Goal: Book appointment/travel/reservation

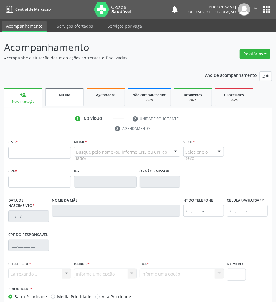
click at [59, 101] on link "Na fila" at bounding box center [64, 97] width 38 height 18
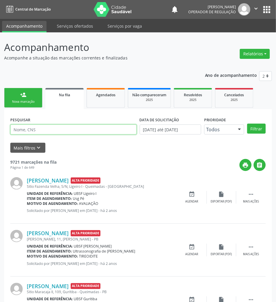
click at [64, 127] on input "text" at bounding box center [73, 130] width 126 height 10
click at [247, 124] on button "Filtrar" at bounding box center [256, 129] width 19 height 10
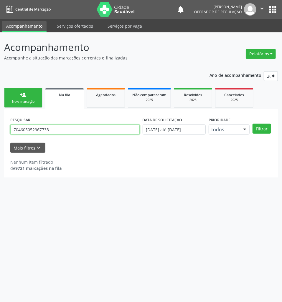
click at [51, 131] on input "704605052967733" at bounding box center [74, 130] width 129 height 10
click at [51, 132] on input "704605052967733" at bounding box center [74, 130] width 129 height 10
drag, startPoint x: 29, startPoint y: 135, endPoint x: 26, endPoint y: 134, distance: 3.4
click at [29, 135] on div "PESQUISAR 704605052967733" at bounding box center [75, 126] width 132 height 23
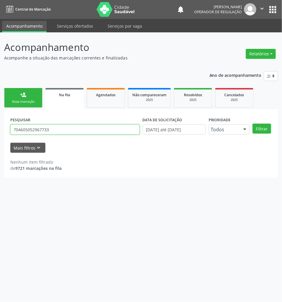
drag, startPoint x: 18, startPoint y: 130, endPoint x: 21, endPoint y: 130, distance: 3.2
click at [21, 130] on input "704605052967733" at bounding box center [74, 130] width 129 height 10
type input "703605052967733"
click at [252, 124] on button "Filtrar" at bounding box center [261, 129] width 19 height 10
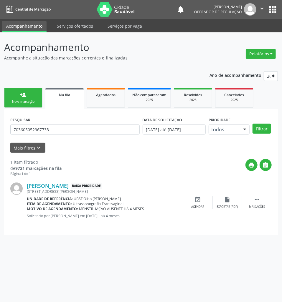
drag, startPoint x: 205, startPoint y: 197, endPoint x: 0, endPoint y: 137, distance: 213.7
click at [204, 197] on div "event_available Agendar" at bounding box center [197, 202] width 29 height 13
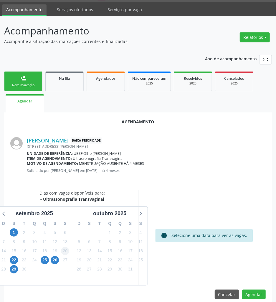
scroll to position [24, 0]
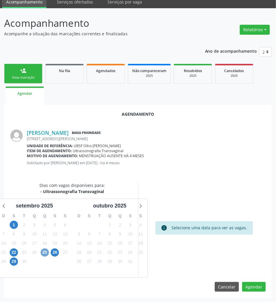
click at [46, 256] on div "25" at bounding box center [45, 252] width 8 height 9
click at [43, 250] on span "25" at bounding box center [45, 252] width 8 height 8
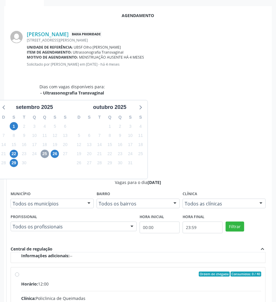
scroll to position [0, 0]
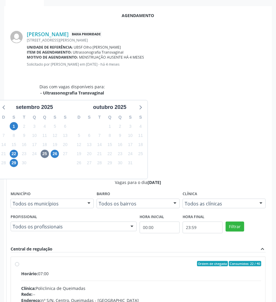
click at [19, 261] on input "Ordem de chegada Consumidos: 22 / 40 Horário: 07:00 Clínica: Policlinica de Que…" at bounding box center [17, 263] width 4 height 5
radio input "true"
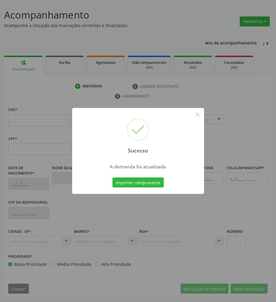
scroll to position [32, 0]
click at [112, 178] on button "Imprimir comprovante" at bounding box center [137, 183] width 51 height 10
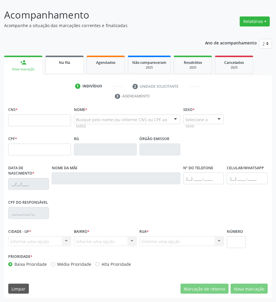
click at [58, 61] on div "Na fila" at bounding box center [64, 62] width 29 height 6
click at [57, 29] on p "Acompanhe a situação das marcações correntes e finalizadas" at bounding box center [97, 25] width 187 height 6
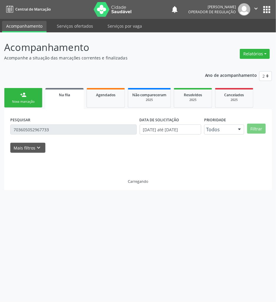
scroll to position [0, 0]
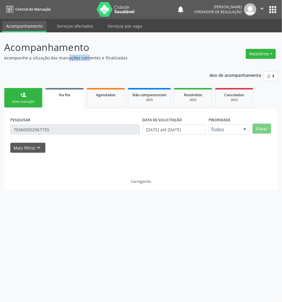
drag, startPoint x: 57, startPoint y: 58, endPoint x: 56, endPoint y: 54, distance: 4.6
click at [57, 58] on p "Acompanhe a situação das marcações correntes e finalizadas" at bounding box center [99, 58] width 191 height 6
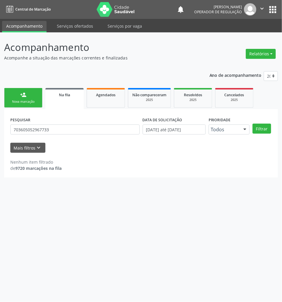
click at [21, 124] on label "PESQUISAR" at bounding box center [20, 119] width 20 height 9
click at [23, 127] on input "703605052967733" at bounding box center [74, 130] width 129 height 10
type input "708404735364869"
click at [252, 124] on button "Filtrar" at bounding box center [261, 129] width 19 height 10
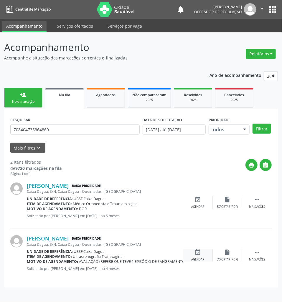
click at [196, 252] on icon "event_available" at bounding box center [198, 252] width 6 height 6
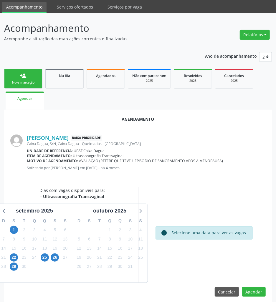
scroll to position [24, 0]
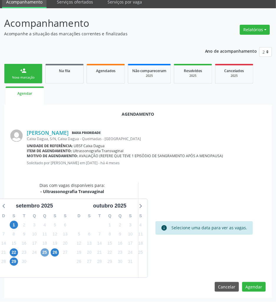
click at [44, 253] on span "25" at bounding box center [45, 252] width 8 height 8
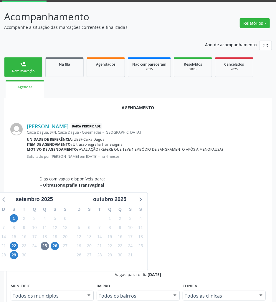
scroll to position [123, 0]
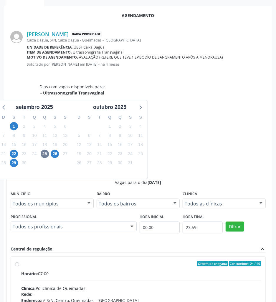
click at [193, 302] on div "Telefone: --" at bounding box center [141, 307] width 240 height 6
click at [19, 261] on input "Ordem de chegada Consumidos: 24 / 40 Horário: 07:00 Clínica: Policlinica de Que…" at bounding box center [17, 263] width 4 height 5
radio input "true"
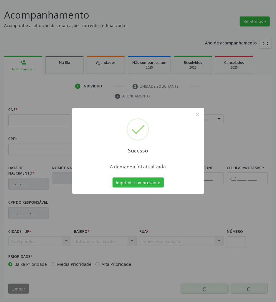
scroll to position [32, 0]
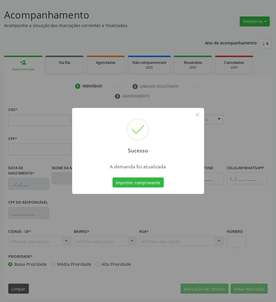
click at [112, 178] on button "Imprimir comprovante" at bounding box center [137, 183] width 51 height 10
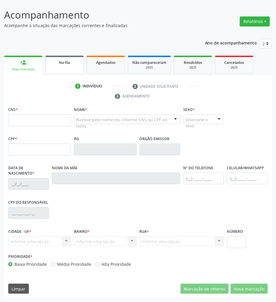
click at [70, 69] on link "Na fila" at bounding box center [64, 65] width 38 height 18
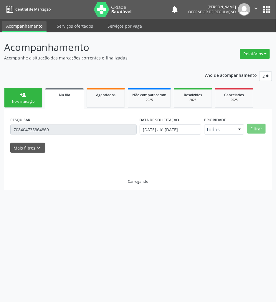
scroll to position [0, 0]
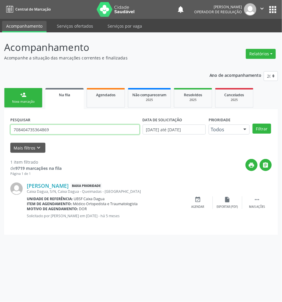
click at [75, 132] on input "708404735364869" at bounding box center [74, 130] width 129 height 10
type input "704002382624261"
click at [252, 124] on button "Filtrar" at bounding box center [261, 129] width 19 height 10
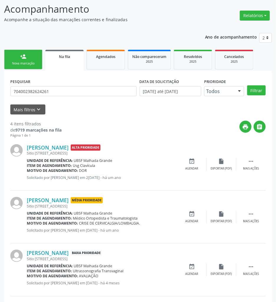
scroll to position [95, 0]
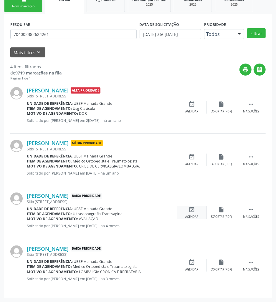
click at [194, 210] on icon "event_available" at bounding box center [192, 209] width 6 height 6
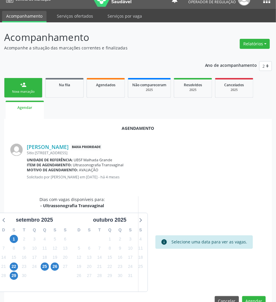
scroll to position [24, 0]
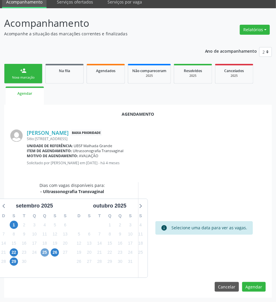
click at [43, 252] on span "25" at bounding box center [45, 252] width 8 height 8
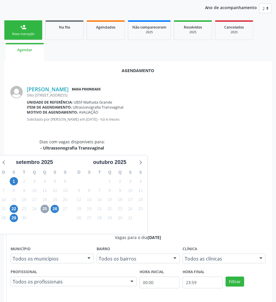
scroll to position [123, 0]
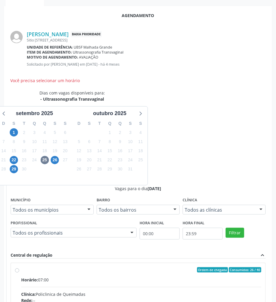
click at [201, 302] on div "Endereço: nº S/N, Centro, Queimadas - [GEOGRAPHIC_DATA]" at bounding box center [141, 307] width 240 height 6
click at [19, 267] on input "Ordem de chegada Consumidos: 26 / 40 Horário: 07:00 Clínica: Policlinica de Que…" at bounding box center [17, 269] width 4 height 5
radio input "true"
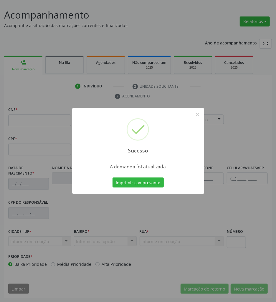
scroll to position [32, 0]
click at [155, 179] on button "Imprimir comprovante" at bounding box center [137, 183] width 51 height 10
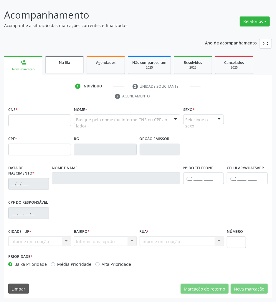
click at [55, 59] on div "Na fila" at bounding box center [64, 62] width 29 height 6
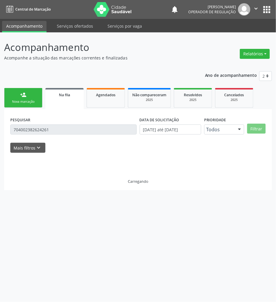
scroll to position [0, 0]
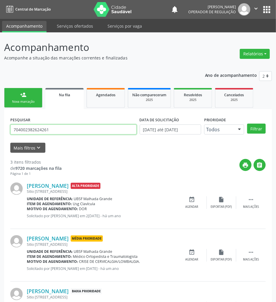
click at [37, 131] on input "704002382624261" at bounding box center [73, 130] width 126 height 10
click at [247, 124] on button "Filtrar" at bounding box center [256, 129] width 19 height 10
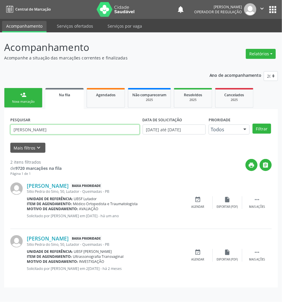
click at [57, 129] on input "[PERSON_NAME]" at bounding box center [74, 130] width 129 height 10
type input "708004381317025"
click at [252, 124] on button "Filtrar" at bounding box center [261, 129] width 19 height 10
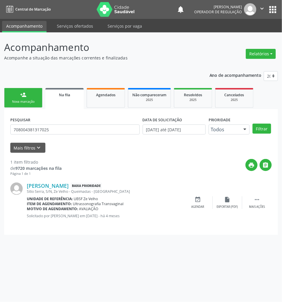
click at [197, 193] on div "[PERSON_NAME] Baixa Prioridade [GEOGRAPHIC_DATA], S/N, [GEOGRAPHIC_DATA] - [GEO…" at bounding box center [140, 202] width 261 height 52
click at [200, 200] on icon "event_available" at bounding box center [198, 199] width 6 height 6
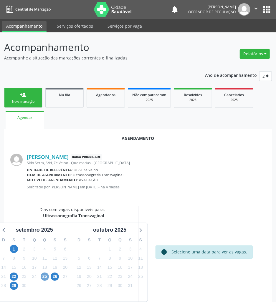
drag, startPoint x: 44, startPoint y: 278, endPoint x: 4, endPoint y: 223, distance: 67.8
click at [43, 277] on span "25" at bounding box center [45, 277] width 8 height 8
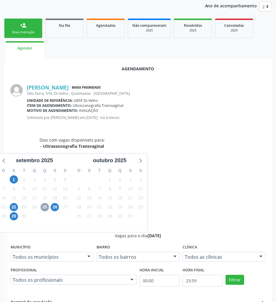
scroll to position [123, 0]
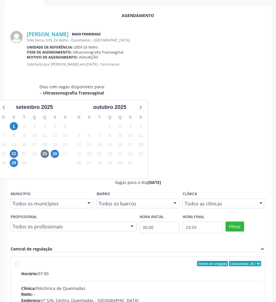
click at [236, 302] on div "Telefone: --" at bounding box center [141, 307] width 240 height 6
click at [19, 261] on input "Ordem de chegada Consumidos: 28 / 40 Horário: 07:00 Clínica: Policlinica de Que…" at bounding box center [17, 263] width 4 height 5
radio input "true"
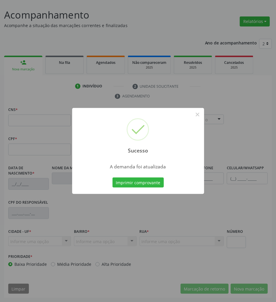
scroll to position [32, 0]
click at [135, 183] on button "Imprimir comprovante" at bounding box center [137, 183] width 51 height 10
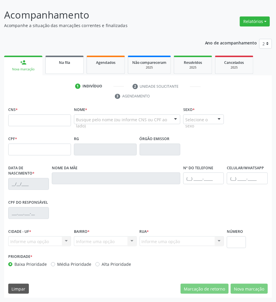
click at [76, 66] on link "Na fila" at bounding box center [64, 65] width 38 height 18
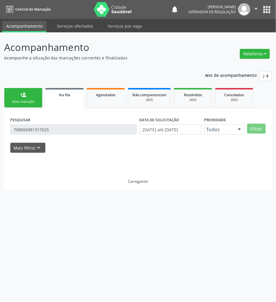
scroll to position [0, 0]
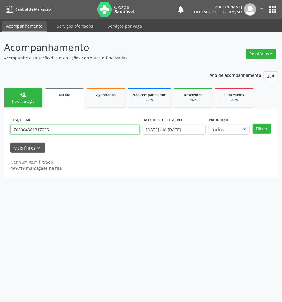
click at [78, 127] on input "708004381317025" at bounding box center [74, 130] width 129 height 10
click at [252, 124] on button "Filtrar" at bounding box center [261, 129] width 19 height 10
click at [45, 134] on input "702502371142937" at bounding box center [74, 130] width 129 height 10
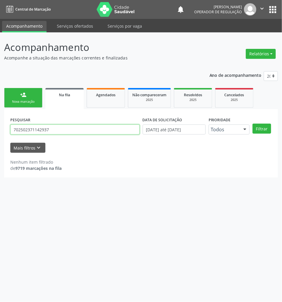
click at [45, 134] on input "702502371142937" at bounding box center [74, 130] width 129 height 10
drag, startPoint x: 45, startPoint y: 134, endPoint x: 36, endPoint y: 133, distance: 9.8
click at [42, 134] on input "702502371142937" at bounding box center [74, 130] width 129 height 10
click at [38, 126] on input "702502371142937" at bounding box center [74, 130] width 129 height 10
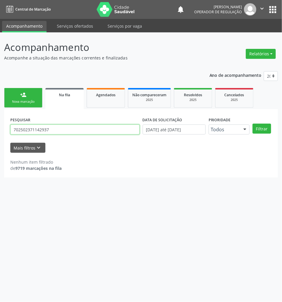
click at [38, 126] on input "702502371142937" at bounding box center [74, 130] width 129 height 10
paste input "5023 7414"
type input "702 5023 7414 2937"
click at [252, 124] on button "Filtrar" at bounding box center [261, 129] width 19 height 10
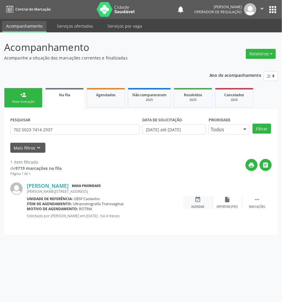
click at [203, 199] on div "event_available Agendar" at bounding box center [197, 202] width 29 height 13
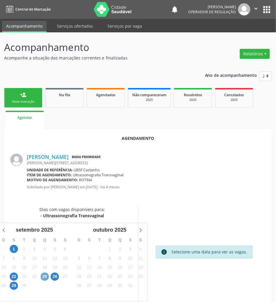
click at [46, 276] on span "25" at bounding box center [45, 277] width 8 height 8
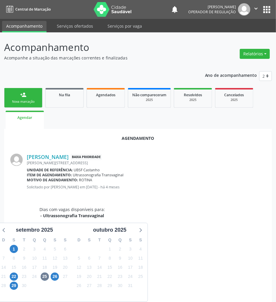
radio input "true"
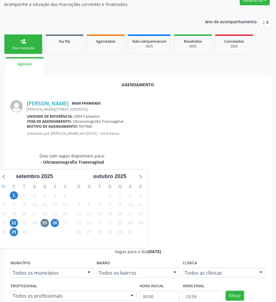
scroll to position [123, 0]
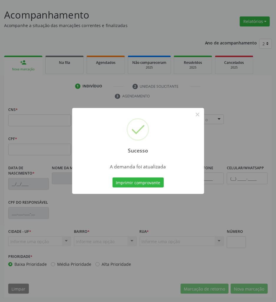
scroll to position [32, 0]
click at [129, 182] on button "Imprimir comprovante" at bounding box center [137, 183] width 51 height 10
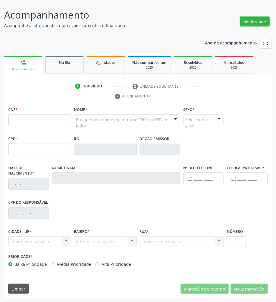
click at [55, 59] on div "Na fila" at bounding box center [64, 62] width 29 height 6
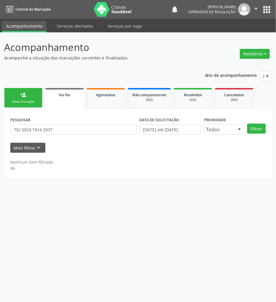
scroll to position [0, 0]
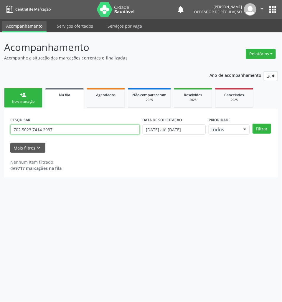
click at [47, 130] on input "702 5023 7414 2937" at bounding box center [74, 130] width 129 height 10
click at [252, 124] on button "Filtrar" at bounding box center [261, 129] width 19 height 10
drag, startPoint x: 42, startPoint y: 131, endPoint x: -10, endPoint y: 131, distance: 51.8
click at [0, 131] on html "Central de Marcação notifications [PERSON_NAME] Operador de regulação  Configu…" at bounding box center [141, 151] width 282 height 302
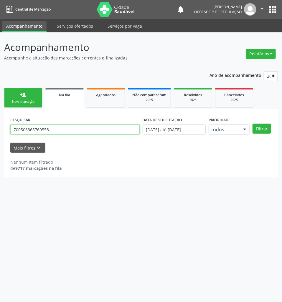
type input "700506365760558"
click at [252, 124] on button "Filtrar" at bounding box center [261, 129] width 19 height 10
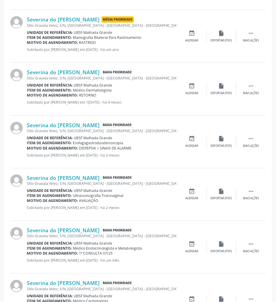
scroll to position [236, 0]
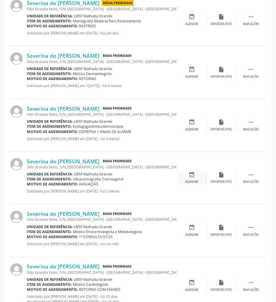
click at [195, 176] on div "event_available Agendar" at bounding box center [191, 178] width 29 height 13
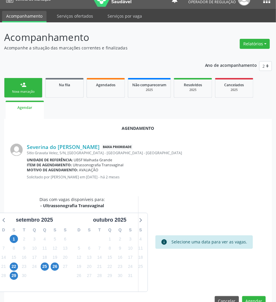
scroll to position [24, 0]
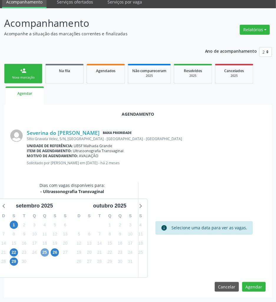
drag, startPoint x: 44, startPoint y: 256, endPoint x: 36, endPoint y: 247, distance: 11.9
click at [45, 256] on span "25" at bounding box center [45, 252] width 8 height 8
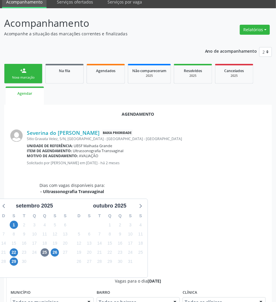
radio input "true"
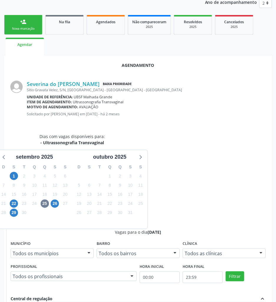
scroll to position [123, 0]
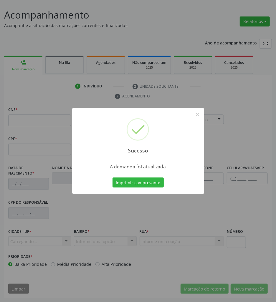
scroll to position [32, 0]
click at [151, 179] on button "Imprimir comprovante" at bounding box center [137, 183] width 51 height 10
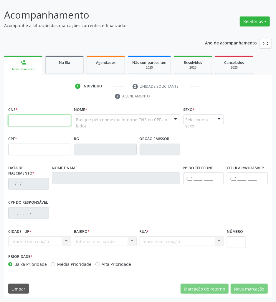
click at [48, 115] on input "text" at bounding box center [39, 121] width 63 height 12
click at [73, 64] on div "Na fila" at bounding box center [64, 62] width 29 height 6
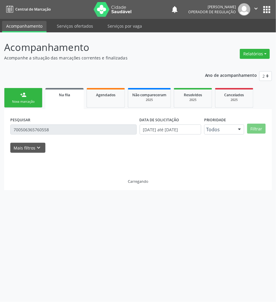
scroll to position [0, 0]
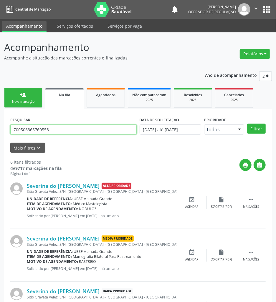
click at [55, 127] on input "700506365760558" at bounding box center [73, 130] width 126 height 10
click at [54, 128] on input "700506365760558" at bounding box center [73, 130] width 126 height 10
type input "700007285477804"
click at [247, 124] on button "Filtrar" at bounding box center [256, 129] width 19 height 10
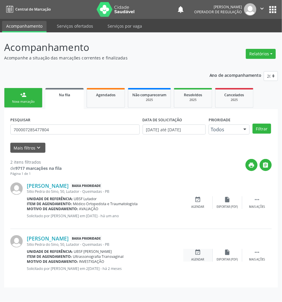
click at [198, 256] on div "event_available Agendar" at bounding box center [197, 255] width 29 height 13
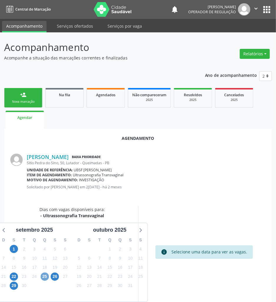
click at [47, 277] on span "25" at bounding box center [45, 277] width 8 height 8
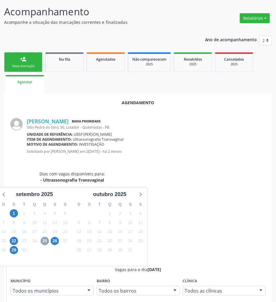
scroll to position [123, 0]
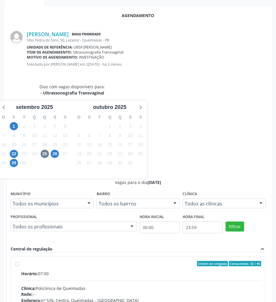
click at [19, 261] on input "Ordem de chegada Consumidos: 32 / 40 Horário: 07:00 Clínica: Policlinica de Que…" at bounding box center [17, 263] width 4 height 5
radio input "true"
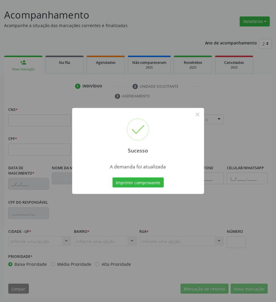
scroll to position [32, 0]
click at [112, 178] on button "Imprimir comprovante" at bounding box center [137, 183] width 51 height 10
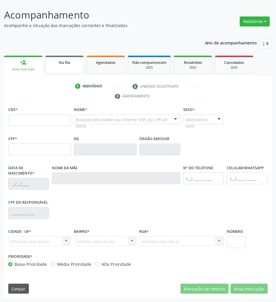
click at [59, 64] on span "Na fila" at bounding box center [64, 62] width 11 height 5
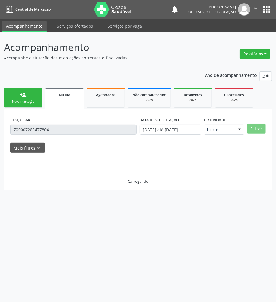
scroll to position [0, 0]
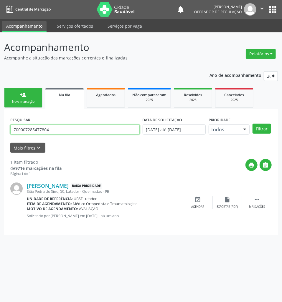
click at [50, 134] on input "700007285477804" at bounding box center [74, 130] width 129 height 10
click at [252, 124] on button "Filtrar" at bounding box center [261, 129] width 19 height 10
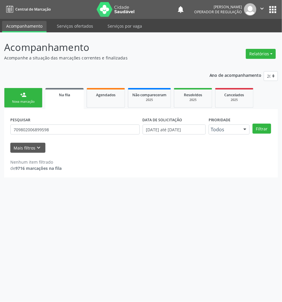
click at [65, 135] on div "PESQUISAR 709802006899598" at bounding box center [75, 126] width 132 height 23
click at [59, 126] on input "709802006899598" at bounding box center [74, 130] width 129 height 10
click at [69, 129] on input "709802006899598" at bounding box center [74, 130] width 129 height 10
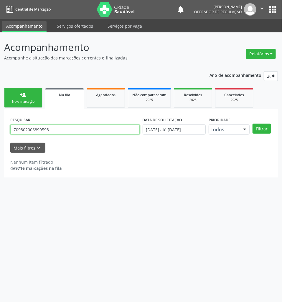
click at [69, 129] on input "709802006899598" at bounding box center [74, 130] width 129 height 10
type input "707403064601979"
click at [252, 124] on button "Filtrar" at bounding box center [261, 129] width 19 height 10
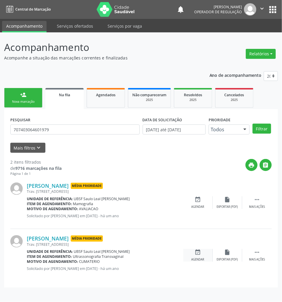
click at [196, 250] on div "[PERSON_NAME] Média Prioridade Trav. [STREET_ADDRESS] Unidade de referência: UB…" at bounding box center [140, 255] width 261 height 52
click at [198, 253] on icon "event_available" at bounding box center [198, 252] width 6 height 6
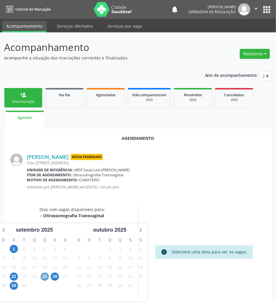
click at [44, 279] on span "25" at bounding box center [45, 277] width 8 height 8
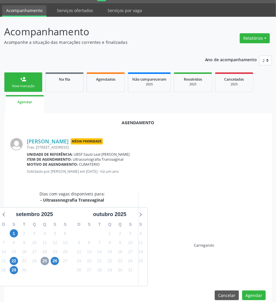
scroll to position [24, 0]
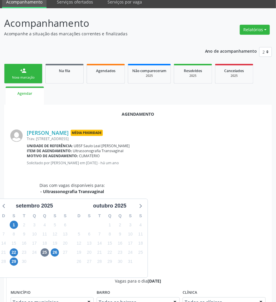
radio input "true"
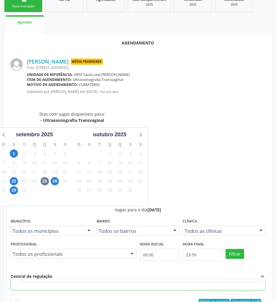
scroll to position [123, 0]
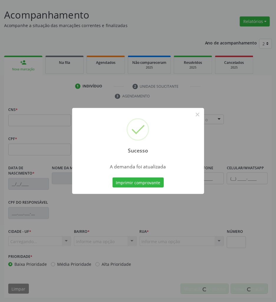
scroll to position [32, 0]
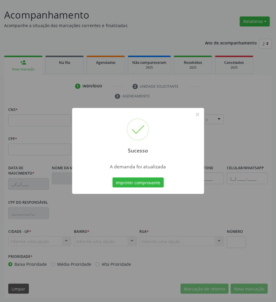
click at [112, 178] on button "Imprimir comprovante" at bounding box center [137, 183] width 51 height 10
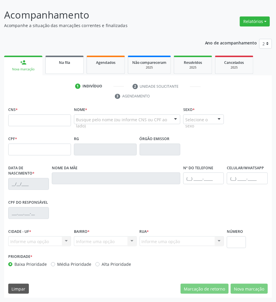
click at [57, 66] on link "Na fila" at bounding box center [64, 65] width 38 height 18
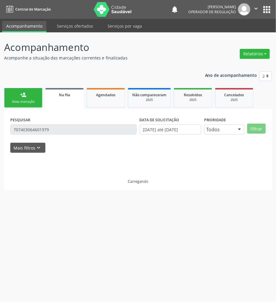
scroll to position [0, 0]
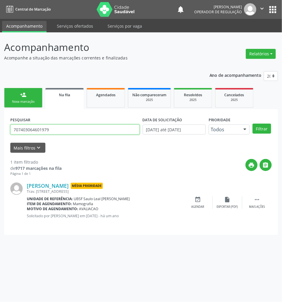
click at [53, 132] on input "707403064601979" at bounding box center [74, 130] width 129 height 10
click at [252, 124] on button "Filtrar" at bounding box center [261, 129] width 19 height 10
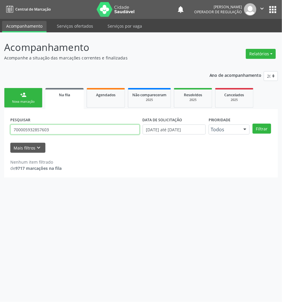
click at [59, 130] on input "700005932857603" at bounding box center [74, 130] width 129 height 10
click at [45, 132] on input "700005932857603" at bounding box center [74, 130] width 129 height 10
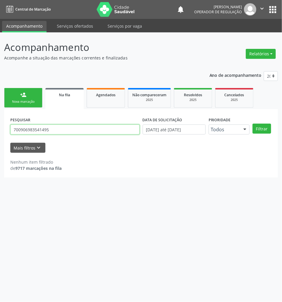
type input "700906983541495"
click at [252, 124] on button "Filtrar" at bounding box center [261, 129] width 19 height 10
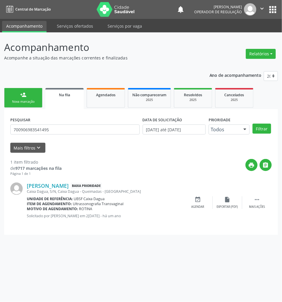
drag, startPoint x: 199, startPoint y: 204, endPoint x: 12, endPoint y: 201, distance: 186.7
click at [190, 203] on div "event_available Agendar" at bounding box center [197, 202] width 29 height 13
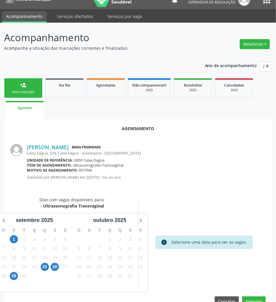
scroll to position [24, 0]
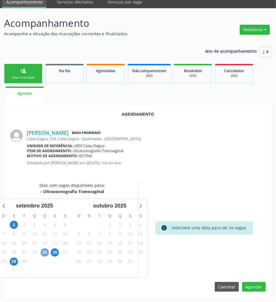
drag, startPoint x: 44, startPoint y: 253, endPoint x: 38, endPoint y: 249, distance: 6.8
click at [44, 253] on span "25" at bounding box center [45, 252] width 8 height 8
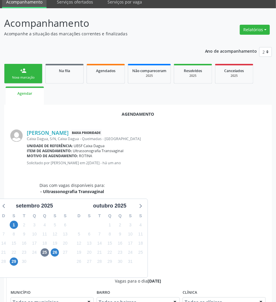
radio input "true"
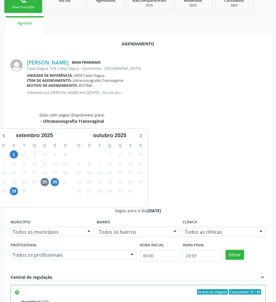
scroll to position [123, 0]
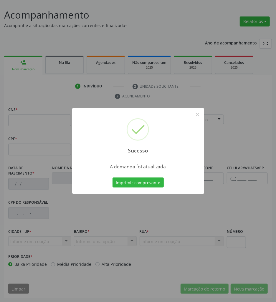
scroll to position [32, 0]
click at [137, 183] on button "Imprimir comprovante" at bounding box center [137, 183] width 51 height 10
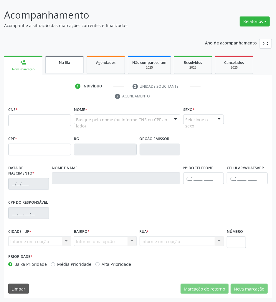
click at [71, 65] on div "Na fila" at bounding box center [64, 62] width 29 height 6
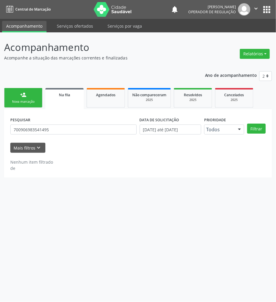
scroll to position [0, 0]
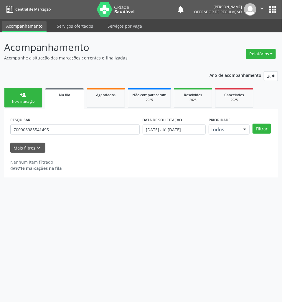
click at [26, 96] on div "person_add" at bounding box center [23, 95] width 6 height 6
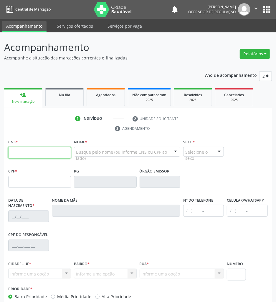
click at [46, 155] on input "text" at bounding box center [39, 153] width 63 height 12
paste input "702 6037 5545 7240"
type input "702 6037 5545 7240"
type input "134.080.134-54"
type input "[DATE]"
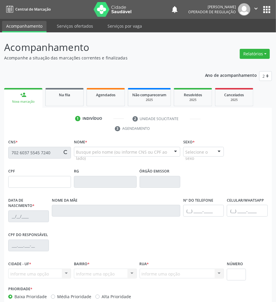
type input "[PERSON_NAME]"
type input "[PHONE_NUMBER]"
type input "169"
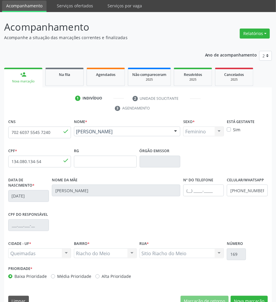
scroll to position [32, 0]
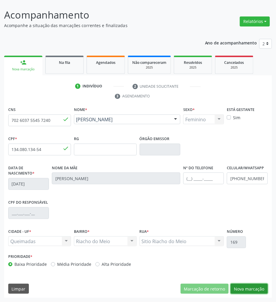
drag, startPoint x: 241, startPoint y: 289, endPoint x: 207, endPoint y: 263, distance: 42.6
click at [241, 289] on button "Nova marcação" at bounding box center [249, 289] width 37 height 10
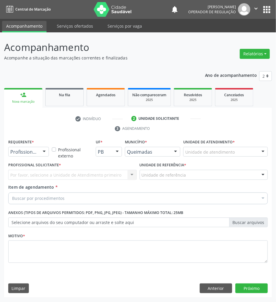
scroll to position [0, 0]
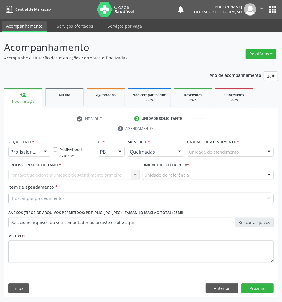
drag, startPoint x: 33, startPoint y: 152, endPoint x: 28, endPoint y: 164, distance: 13.1
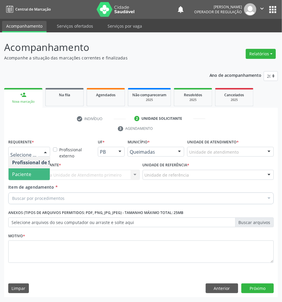
drag, startPoint x: 24, startPoint y: 177, endPoint x: 45, endPoint y: 177, distance: 20.9
click at [24, 176] on span "Paciente" at bounding box center [21, 174] width 19 height 6
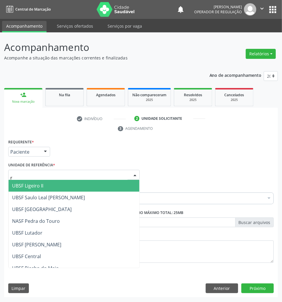
type input "ri"
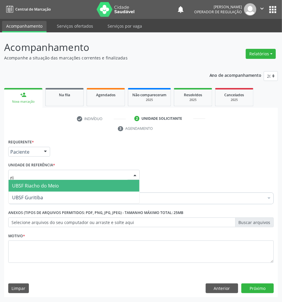
click at [51, 188] on span "UBSF Riacho do Meio" at bounding box center [35, 186] width 47 height 6
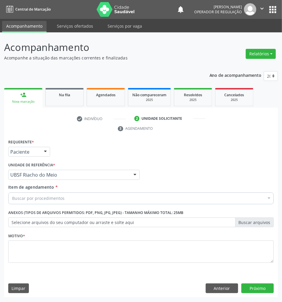
click at [52, 193] on div "Buscar por procedimentos" at bounding box center [140, 199] width 265 height 12
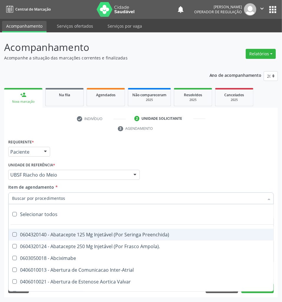
click at [54, 200] on input "Item de agendamento *" at bounding box center [138, 199] width 252 height 12
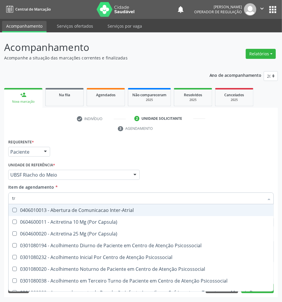
type input "TRANSVAGINAL"
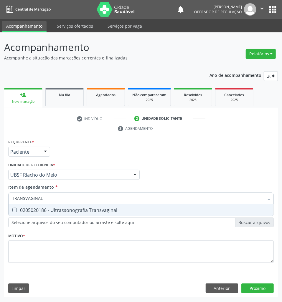
click at [54, 208] on div "0205020186 - Ultrassonografia Transvaginal" at bounding box center [141, 210] width 258 height 5
checkbox Transvaginal "true"
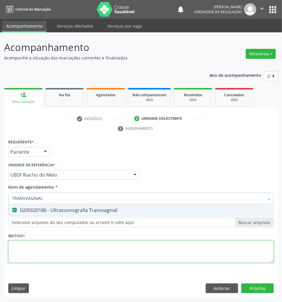
click at [51, 258] on div "Requerente * Paciente Profissional de Saúde Paciente Nenhum resultado encontrad…" at bounding box center [140, 204] width 265 height 133
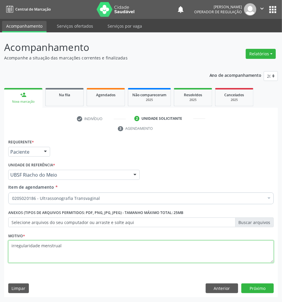
type textarea "irregularidade menstrual"
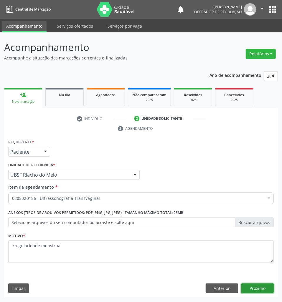
click button "Próximo" at bounding box center [257, 289] width 32 height 10
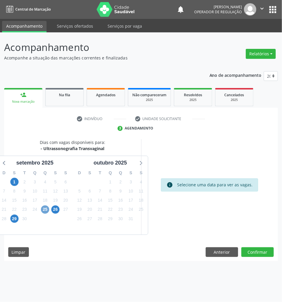
click at [44, 213] on span "25" at bounding box center [45, 209] width 8 height 8
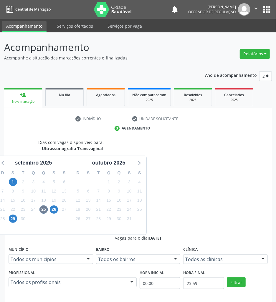
radio input "true"
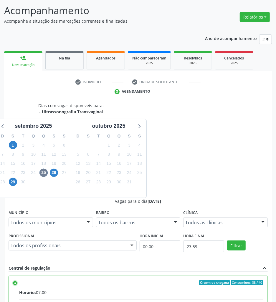
scroll to position [62, 0]
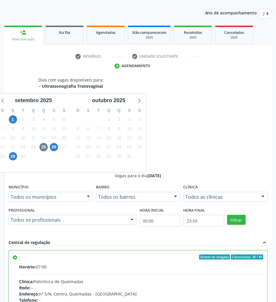
drag, startPoint x: 258, startPoint y: 289, endPoint x: 105, endPoint y: 251, distance: 157.5
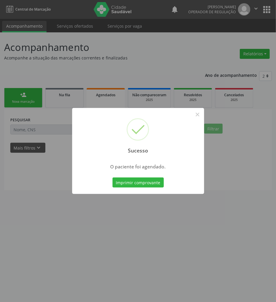
scroll to position [0, 0]
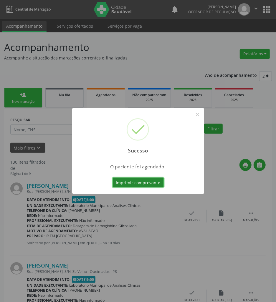
click at [144, 183] on button "Imprimir comprovante" at bounding box center [137, 183] width 51 height 10
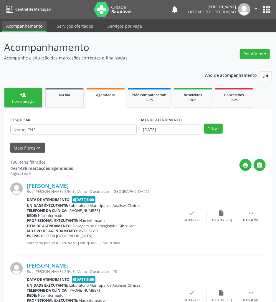
drag, startPoint x: 66, startPoint y: 91, endPoint x: 109, endPoint y: 34, distance: 71.3
click at [66, 92] on span "Na fila" at bounding box center [64, 94] width 11 height 5
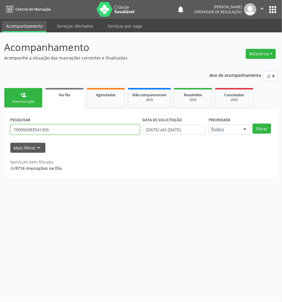
click at [30, 130] on input "700906983541495" at bounding box center [74, 130] width 129 height 10
type input "704706726319038"
click at [252, 124] on button "Filtrar" at bounding box center [261, 129] width 19 height 10
click at [23, 130] on input "704706726319038" at bounding box center [74, 130] width 129 height 10
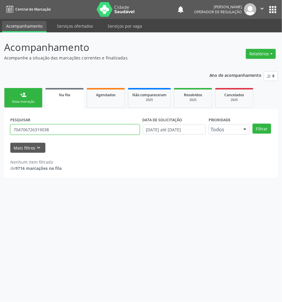
click at [23, 130] on input "704706726319038" at bounding box center [74, 130] width 129 height 10
click at [34, 100] on div "Nova marcação" at bounding box center [23, 102] width 29 height 4
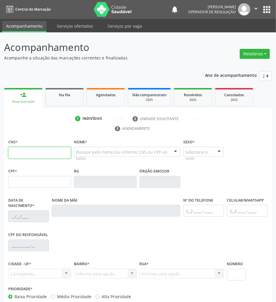
drag, startPoint x: 19, startPoint y: 157, endPoint x: 2, endPoint y: 157, distance: 16.5
click at [19, 157] on input "text" at bounding box center [39, 153] width 63 height 12
paste input "704 7067 2631 9038"
type input "704 7067 2631 9038"
type input "086.467.134-23"
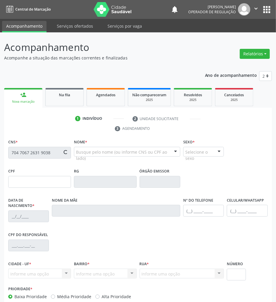
type input "[DATE]"
type input "Elionete [PERSON_NAME]"
type input "[PHONE_NUMBER]"
type input "021.588.724-70"
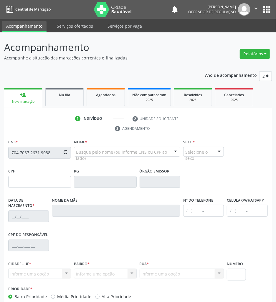
type input "S/N"
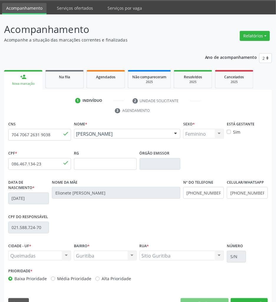
scroll to position [32, 0]
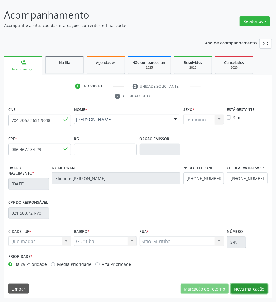
drag, startPoint x: 243, startPoint y: 292, endPoint x: 146, endPoint y: 263, distance: 100.8
click at [242, 292] on button "Nova marcação" at bounding box center [249, 289] width 37 height 10
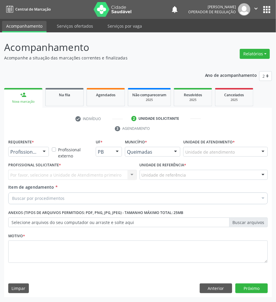
scroll to position [0, 0]
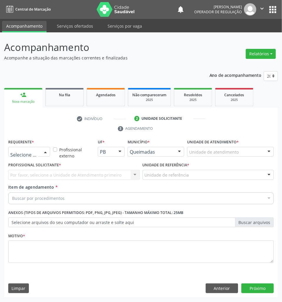
drag, startPoint x: 34, startPoint y: 157, endPoint x: 33, endPoint y: 162, distance: 5.1
click at [34, 157] on div "Profissional de Saúde Paciente Nenhum resultado encontrado para: " " Não há nen…" at bounding box center [29, 152] width 42 height 10
drag, startPoint x: 29, startPoint y: 171, endPoint x: 157, endPoint y: 213, distance: 134.0
click at [29, 172] on span "Paciente" at bounding box center [21, 174] width 19 height 6
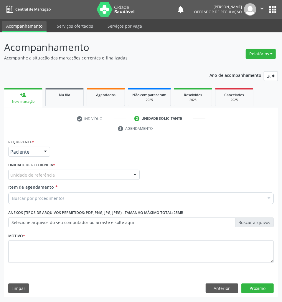
click at [51, 180] on div "Unidade de referência * Unidade de referência UBSF Ligeiro II UBSF Saulo Leal […" at bounding box center [74, 172] width 134 height 23
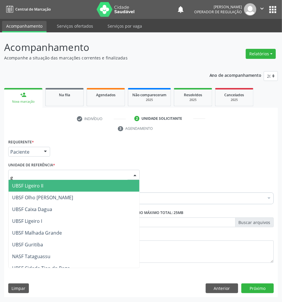
type input "gu"
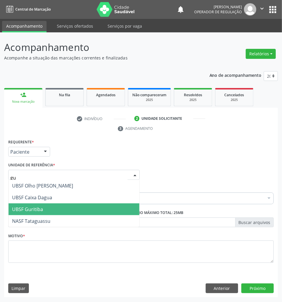
drag, startPoint x: 29, startPoint y: 190, endPoint x: 34, endPoint y: 214, distance: 25.4
click at [34, 214] on ul "UBSF Olho Dagua Salgado UBSF Caixa Dagua UBSF Guritiba NASF Tataguassu Nenhum r…" at bounding box center [74, 203] width 131 height 47
click at [34, 211] on span "UBSF Guritiba" at bounding box center [27, 209] width 31 height 6
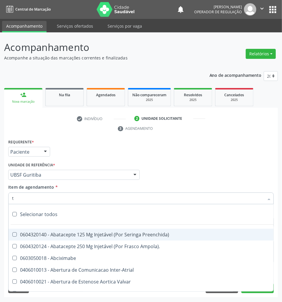
type input "tr"
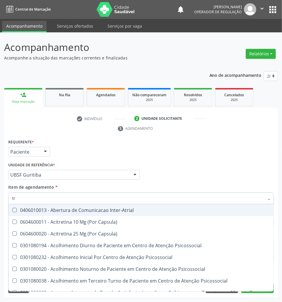
checkbox Inter-Atrial "true"
type input "TRANSVAGINAL"
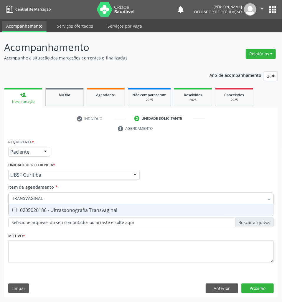
click at [50, 211] on div "0205020186 - Ultrassonografia Transvaginal" at bounding box center [141, 210] width 258 height 5
checkbox Transvaginal "true"
click at [159, 157] on div "Requerente * Paciente Profissional de Saúde Paciente Nenhum resultado encontrad…" at bounding box center [141, 149] width 268 height 23
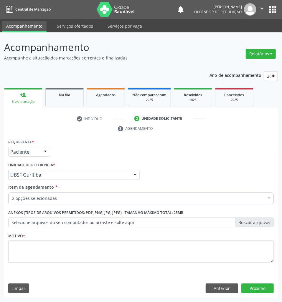
click at [69, 204] on div "2 opções selecionadas" at bounding box center [140, 199] width 265 height 12
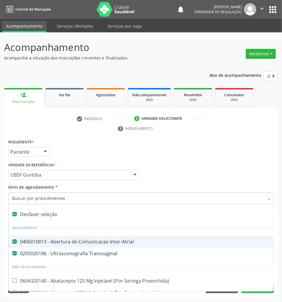
click at [79, 241] on div "0406010013 - Abertura de Comunicacao Inter-Atrial" at bounding box center [241, 241] width 458 height 5
click at [144, 175] on div "Profissional Solicitante Por favor, selecione a Unidade de Atendimento primeiro…" at bounding box center [141, 172] width 268 height 23
checkbox Inter-Atrial "true"
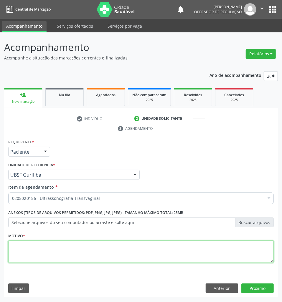
click at [38, 254] on textarea at bounding box center [140, 252] width 265 height 22
type textarea "rotina"
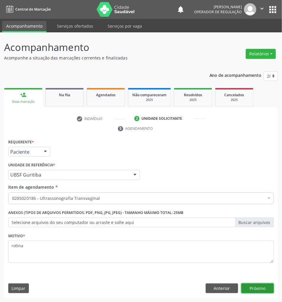
click button "Próximo" at bounding box center [257, 289] width 32 height 10
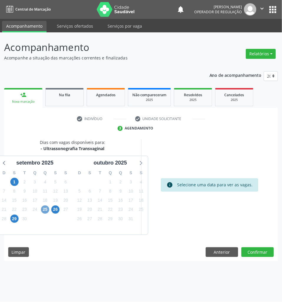
click at [46, 208] on span "25" at bounding box center [45, 209] width 8 height 8
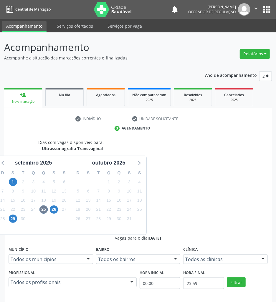
drag, startPoint x: 196, startPoint y: 236, endPoint x: 174, endPoint y: 235, distance: 21.5
radio input "true"
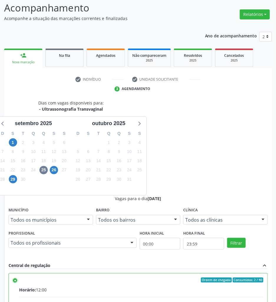
scroll to position [62, 0]
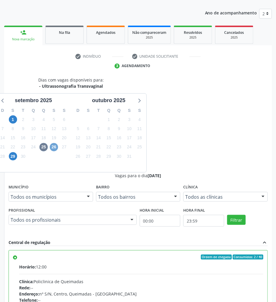
click at [51, 145] on span "26" at bounding box center [54, 147] width 8 height 8
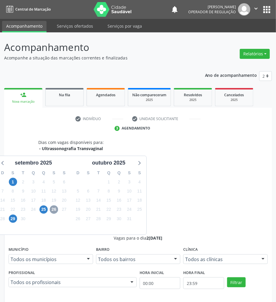
scroll to position [39, 0]
click at [17, 278] on input "Ordem de chegada Consumidos: 1 / 40 Horário: 07:00 Clínica: Policlinica de Quei…" at bounding box center [15, 280] width 4 height 5
radio input "true"
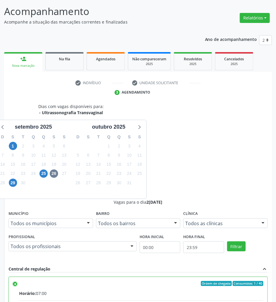
scroll to position [62, 0]
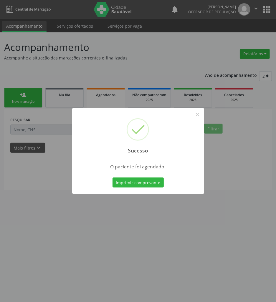
scroll to position [0, 0]
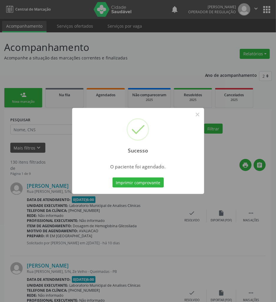
click at [112, 178] on button "Imprimir comprovante" at bounding box center [137, 183] width 51 height 10
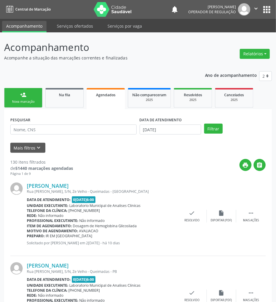
click at [67, 92] on span "Na fila" at bounding box center [64, 94] width 11 height 5
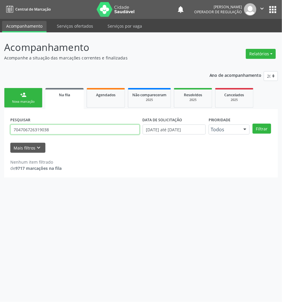
click at [61, 134] on input "704706726319038" at bounding box center [74, 130] width 129 height 10
type input "707001822795836"
click at [252, 124] on button "Filtrar" at bounding box center [261, 129] width 19 height 10
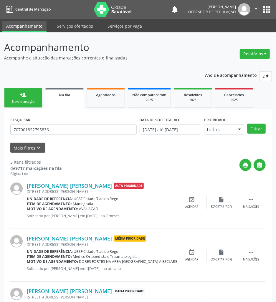
click at [128, 58] on p "Acompanhe a situação das marcações correntes e finalizadas" at bounding box center [97, 58] width 187 height 6
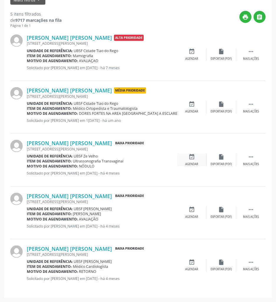
click at [194, 164] on div "Agendar" at bounding box center [191, 164] width 13 height 4
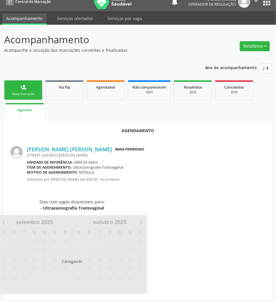
scroll to position [10, 0]
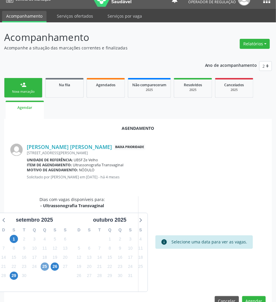
click at [47, 264] on span "25" at bounding box center [45, 267] width 8 height 8
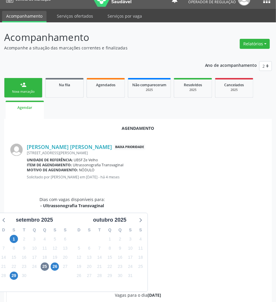
radio input "true"
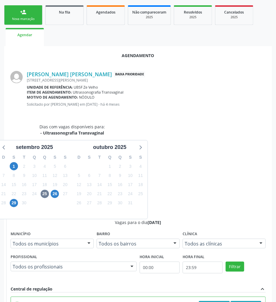
scroll to position [123, 0]
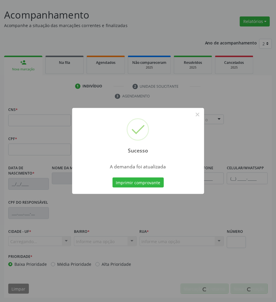
scroll to position [32, 0]
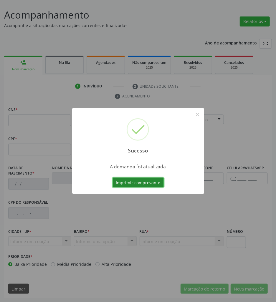
click at [115, 178] on button "Imprimir comprovante" at bounding box center [137, 183] width 51 height 10
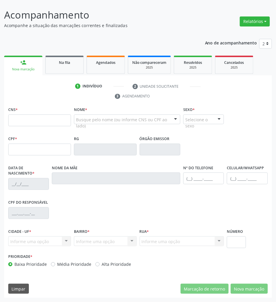
drag, startPoint x: 74, startPoint y: 69, endPoint x: 6, endPoint y: 100, distance: 75.2
click at [73, 69] on link "Na fila" at bounding box center [64, 65] width 38 height 18
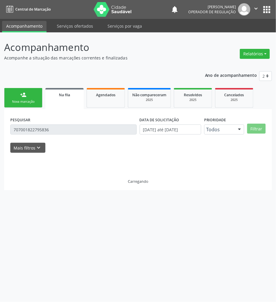
scroll to position [0, 0]
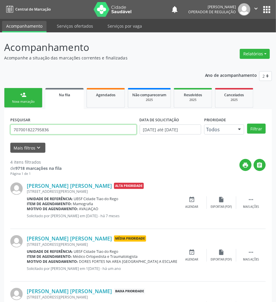
click at [72, 132] on input "707001822795836" at bounding box center [73, 130] width 126 height 10
click at [90, 95] on link "Agendados" at bounding box center [106, 98] width 38 height 20
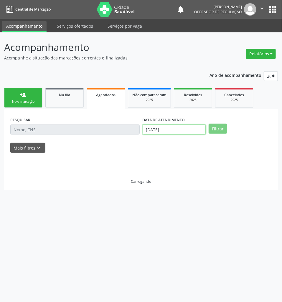
click at [146, 131] on input "[DATE]" at bounding box center [173, 130] width 63 height 10
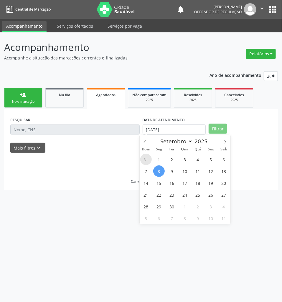
click at [151, 158] on span "31" at bounding box center [145, 159] width 11 height 11
type input "[DATE]"
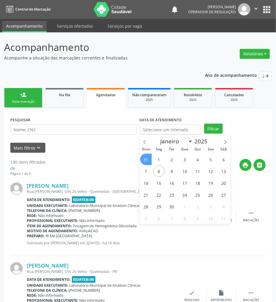
drag, startPoint x: 100, startPoint y: 137, endPoint x: 99, endPoint y: 130, distance: 7.1
click at [100, 136] on div "PESQUISAR" at bounding box center [73, 126] width 129 height 23
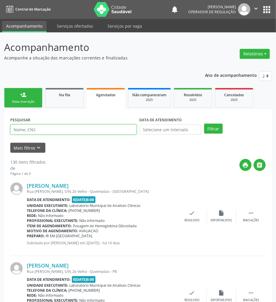
click at [99, 130] on input "text" at bounding box center [73, 130] width 126 height 10
paste input "707001822795836"
type input "707001822795836"
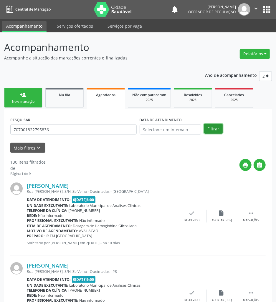
click at [217, 129] on button "Filtrar" at bounding box center [213, 129] width 19 height 10
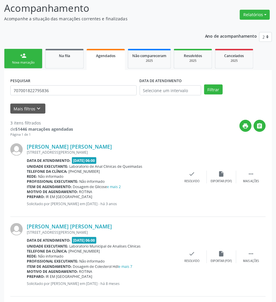
scroll to position [129, 0]
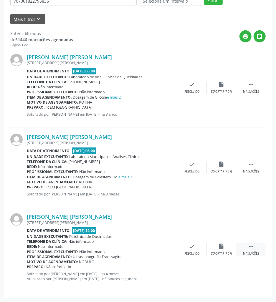
click at [253, 249] on icon "" at bounding box center [251, 246] width 6 height 6
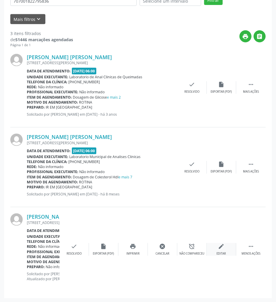
click at [225, 248] on div "edit Editar" at bounding box center [221, 249] width 29 height 13
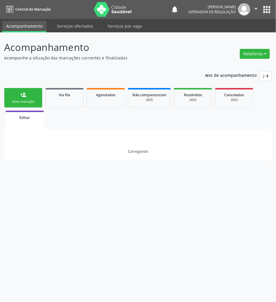
scroll to position [0, 0]
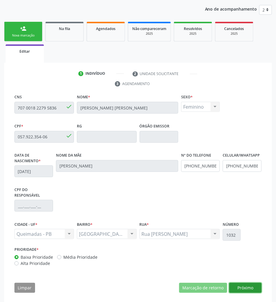
click at [251, 284] on button "Próximo" at bounding box center [245, 288] width 32 height 10
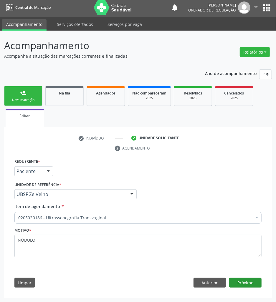
scroll to position [2, 0]
click at [217, 281] on button "Anterior" at bounding box center [209, 283] width 32 height 10
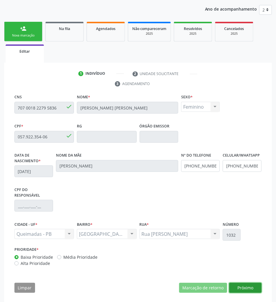
click at [251, 288] on button "Próximo" at bounding box center [245, 288] width 32 height 10
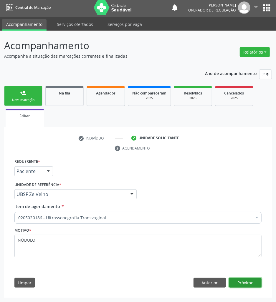
click at [248, 286] on button "Próximo" at bounding box center [245, 283] width 32 height 10
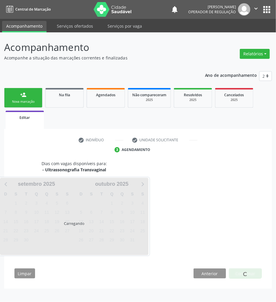
scroll to position [0, 0]
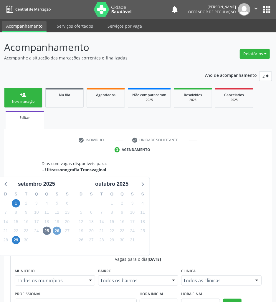
click at [58, 233] on span "26" at bounding box center [57, 231] width 8 height 8
radio input "true"
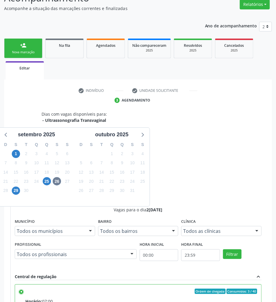
scroll to position [90, 0]
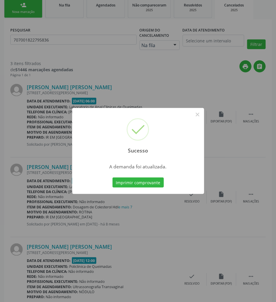
scroll to position [0, 0]
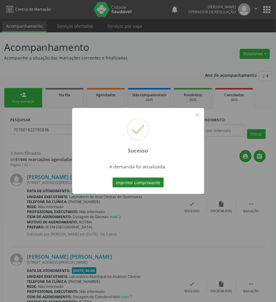
click at [133, 185] on button "Imprimir comprovante" at bounding box center [137, 183] width 51 height 10
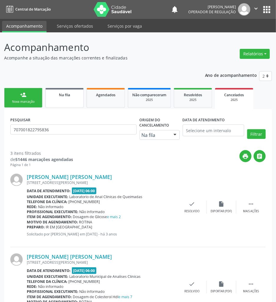
click at [61, 93] on span "Na fila" at bounding box center [64, 94] width 11 height 5
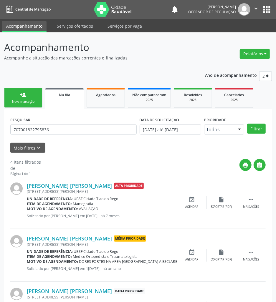
click at [55, 138] on div "PESQUISAR 707001822795836" at bounding box center [73, 126] width 129 height 23
click at [52, 133] on input "707001822795836" at bounding box center [73, 130] width 126 height 10
type input "703003852637774"
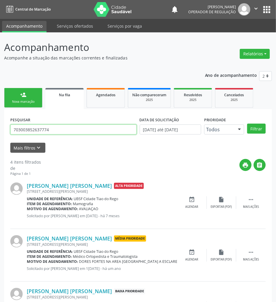
click at [247, 124] on button "Filtrar" at bounding box center [256, 129] width 19 height 10
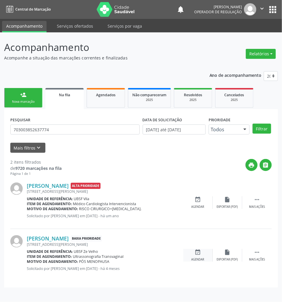
click at [205, 255] on div "event_available Agendar" at bounding box center [197, 255] width 29 height 13
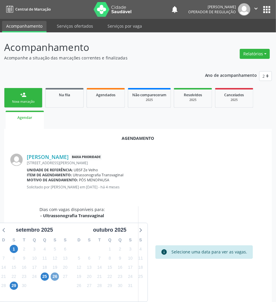
click at [52, 276] on span "26" at bounding box center [55, 277] width 8 height 8
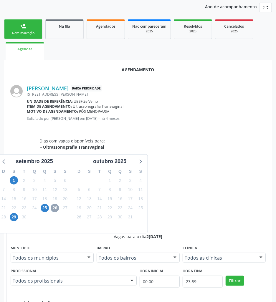
scroll to position [123, 0]
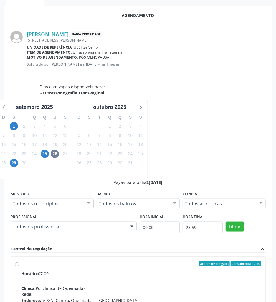
click at [19, 261] on input "Ordem de chegada Consumidos: 4 / 40 Horário: 07:00 Clínica: Policlinica de Quei…" at bounding box center [17, 263] width 4 height 5
radio input "true"
drag, startPoint x: 254, startPoint y: 287, endPoint x: 0, endPoint y: 273, distance: 254.5
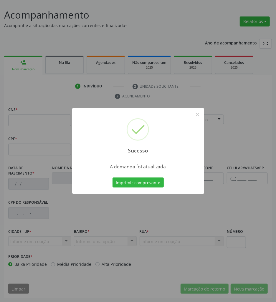
scroll to position [32, 0]
